Goal: Task Accomplishment & Management: Use online tool/utility

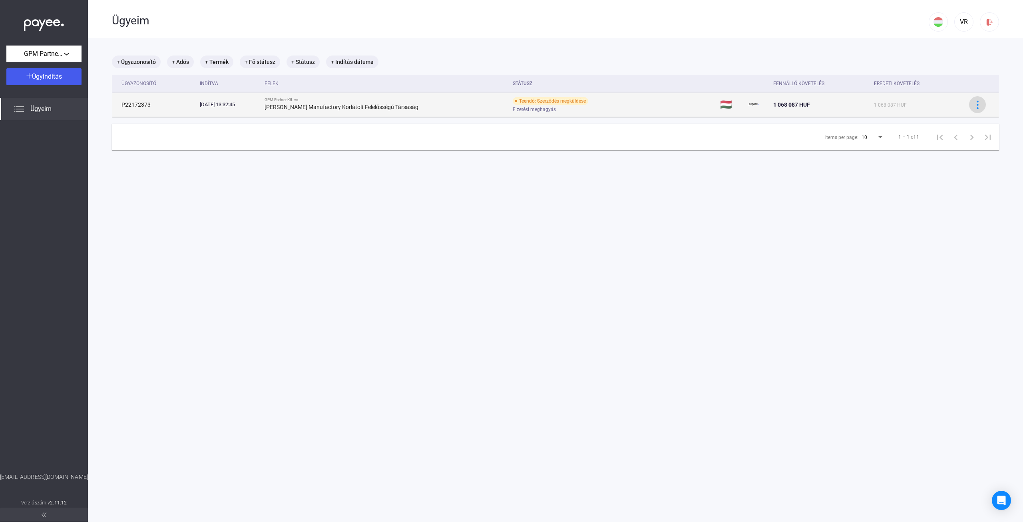
click at [981, 99] on button at bounding box center [977, 104] width 17 height 17
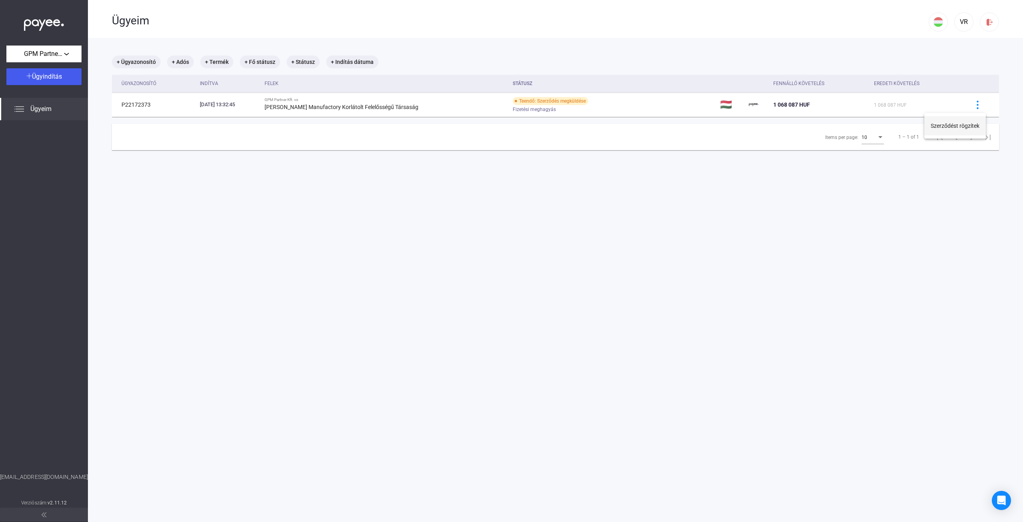
click at [959, 125] on button "Szerződést rögzítek" at bounding box center [955, 125] width 62 height 19
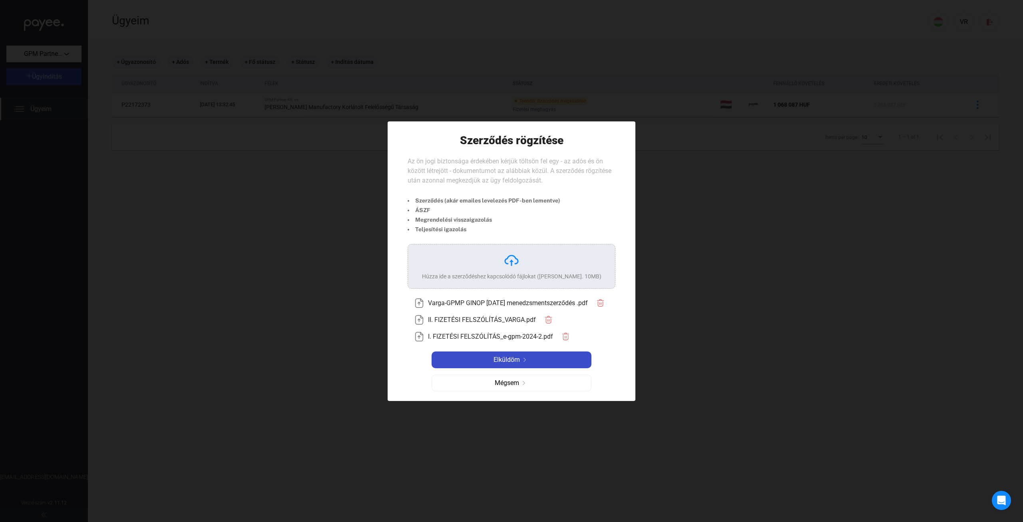
click at [506, 359] on span "Elküldöm" at bounding box center [506, 360] width 26 height 10
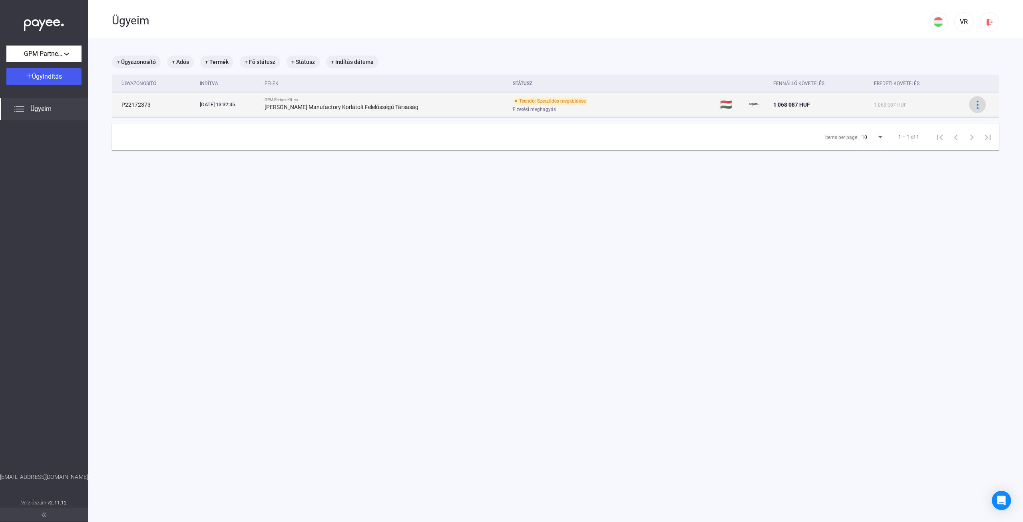
click at [985, 105] on button at bounding box center [977, 104] width 17 height 17
click at [981, 100] on button at bounding box center [977, 104] width 17 height 17
